Goal: Task Accomplishment & Management: Manage account settings

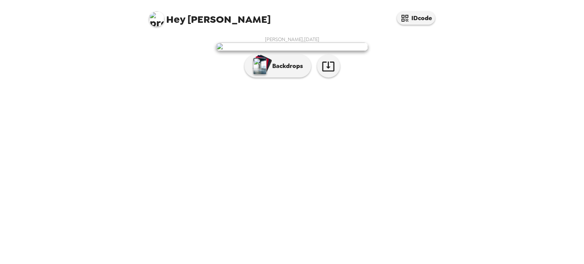
scroll to position [3, 0]
click at [290, 78] on button "Backdrops" at bounding box center [278, 66] width 67 height 23
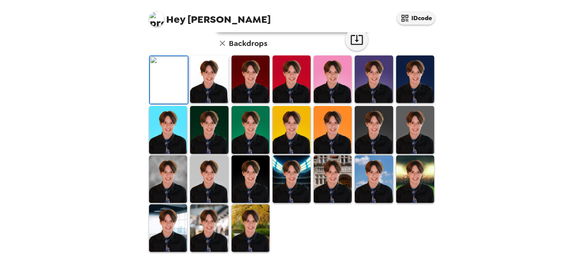
scroll to position [190, 0]
click at [540, 152] on div "Hey Kyler IDcode Kyler Ponx , 09-11-2025 Backdrops" at bounding box center [292, 132] width 584 height 264
click at [179, 96] on div "Kyler Ponx , 09-11-2025 Backdrops" at bounding box center [292, 135] width 289 height 236
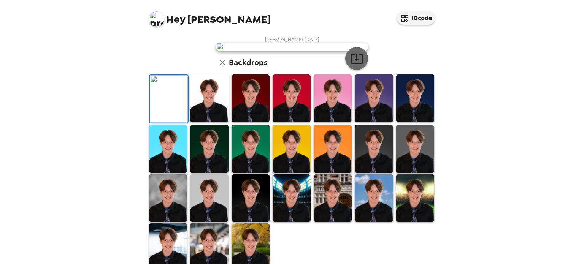
click at [364, 70] on button "button" at bounding box center [356, 58] width 23 height 23
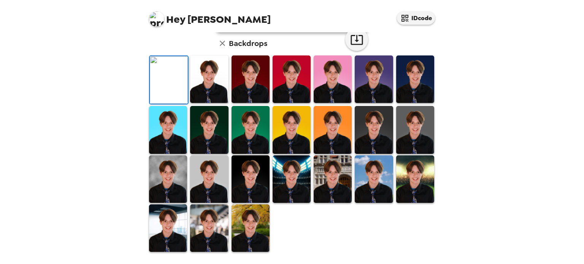
scroll to position [190, 0]
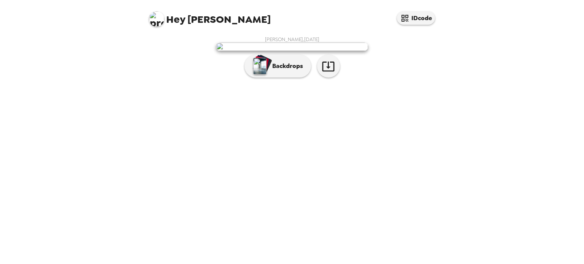
scroll to position [3, 0]
click at [284, 71] on p "Backdrops" at bounding box center [285, 66] width 35 height 9
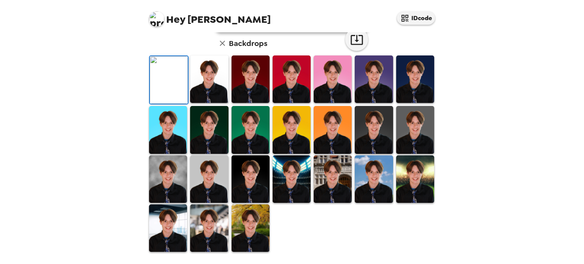
scroll to position [190, 0]
click at [409, 74] on img at bounding box center [415, 80] width 38 height 48
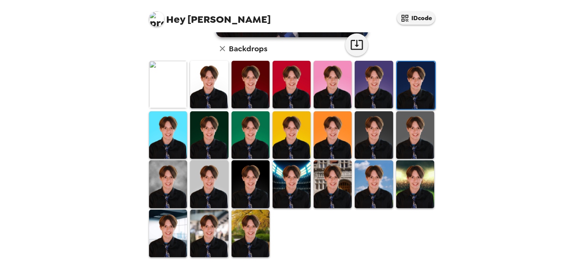
scroll to position [189, 0]
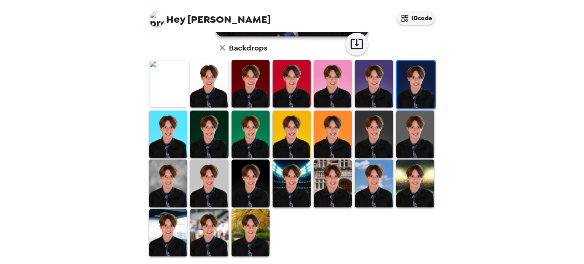
click at [411, 89] on img at bounding box center [416, 85] width 38 height 48
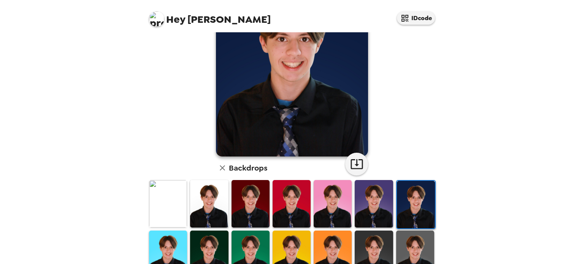
scroll to position [62, 0]
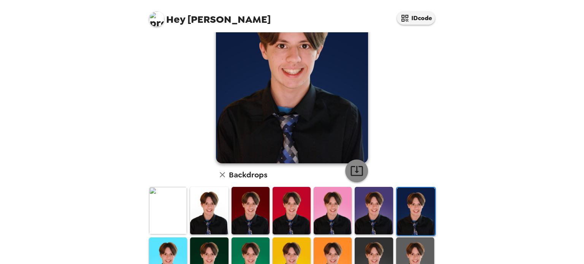
click at [357, 167] on icon "button" at bounding box center [357, 171] width 12 height 10
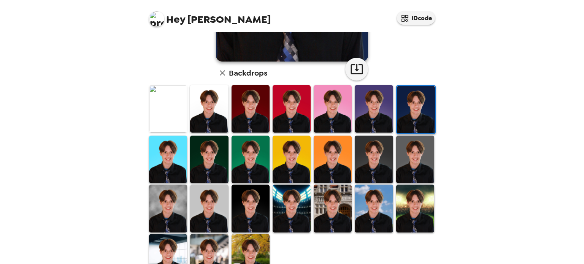
scroll to position [189, 0]
